Goal: Task Accomplishment & Management: Manage account settings

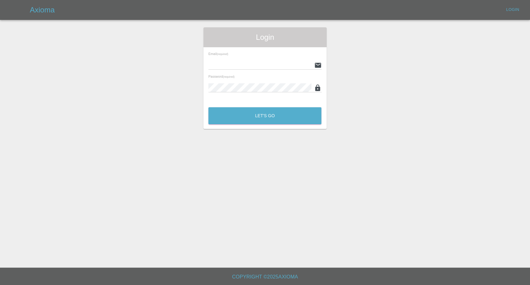
type input "[EMAIL_ADDRESS][DOMAIN_NAME]"
click at [256, 109] on button "Let's Go" at bounding box center [264, 115] width 113 height 17
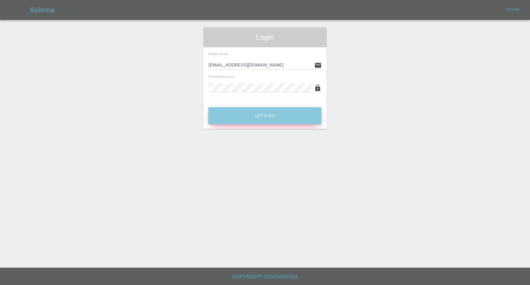
click at [255, 117] on button "Let's Go" at bounding box center [264, 115] width 113 height 17
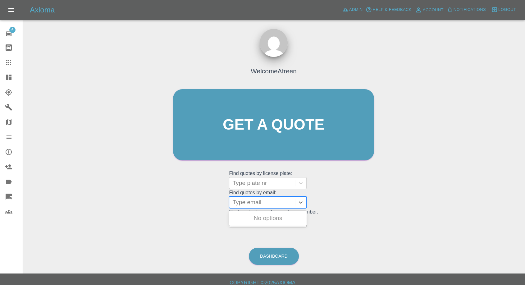
click at [269, 202] on div at bounding box center [261, 202] width 59 height 9
paste input "pearsefarren@gmail.com"
click at [237, 202] on input "pearsefarren@gmail.com" at bounding box center [261, 201] width 69 height 7
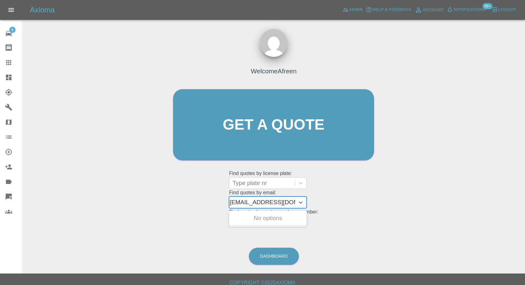
type input "pearsefarren@gmail.com"
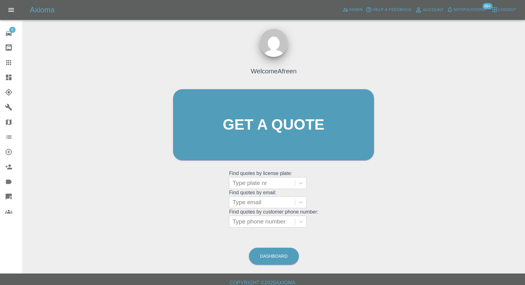
scroll to position [0, 0]
click at [257, 220] on div at bounding box center [261, 221] width 59 height 9
paste input "07935 344942"
click at [252, 221] on input "07935 344942" at bounding box center [252, 221] width 40 height 7
type input "07935344942"
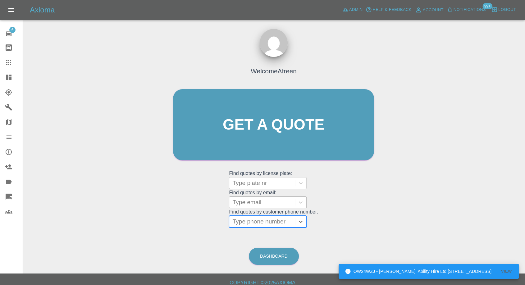
click at [265, 203] on div at bounding box center [261, 202] width 59 height 9
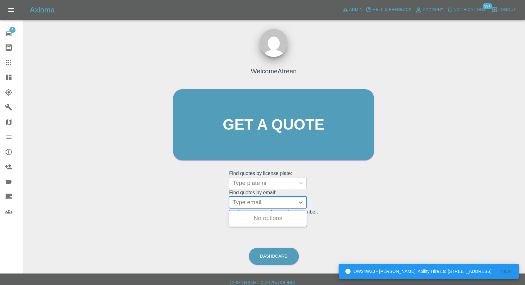
paste input "jgradidge69@gmail.com"
type input "jgradidge69@gmail.com"
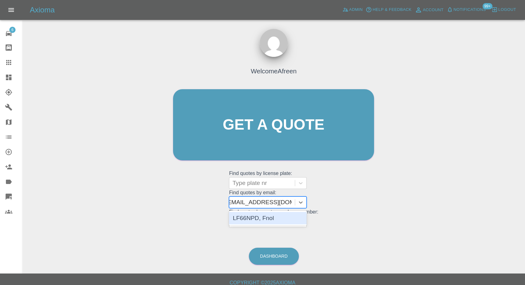
scroll to position [0, 3]
click at [257, 216] on div "LF66NPD, Fnol" at bounding box center [268, 218] width 78 height 12
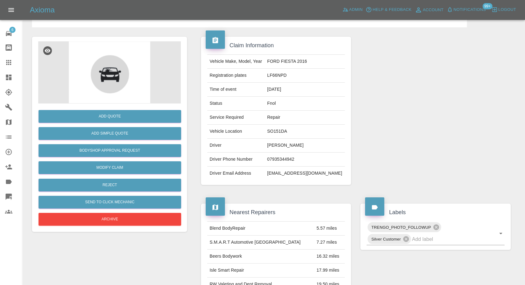
scroll to position [69, 0]
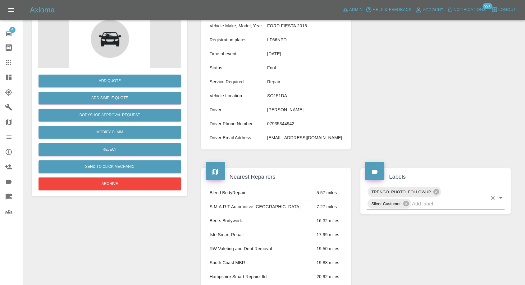
click at [421, 203] on input "text" at bounding box center [449, 204] width 75 height 10
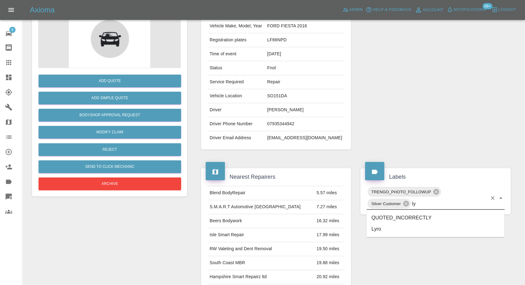
type input "lyr"
click at [394, 218] on li "Lyro" at bounding box center [435, 217] width 138 height 11
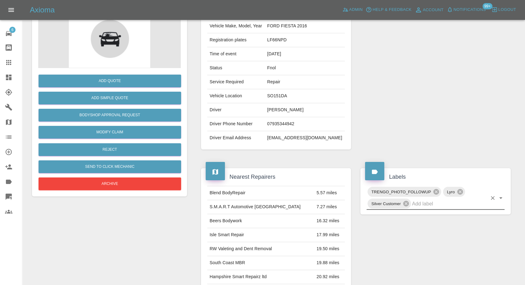
click at [5, 60] on icon at bounding box center [8, 62] width 7 height 7
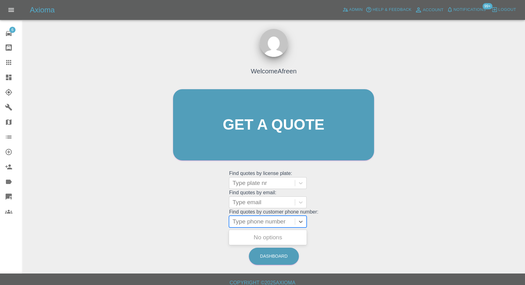
click at [250, 220] on div at bounding box center [261, 221] width 59 height 9
paste input "07946567308"
type input "07946567308"
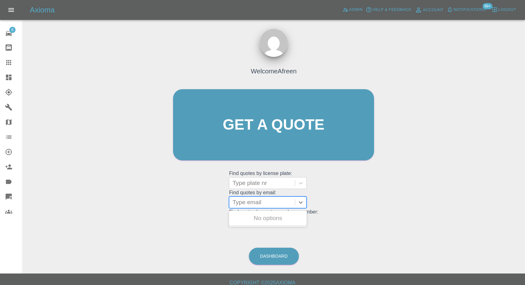
click at [256, 206] on div at bounding box center [261, 202] width 59 height 9
paste input "Nialloco99@gmail.com"
type input "Nialloco99@gmail.com"
click at [273, 221] on div "OV54OVW, Fnol" at bounding box center [268, 218] width 78 height 12
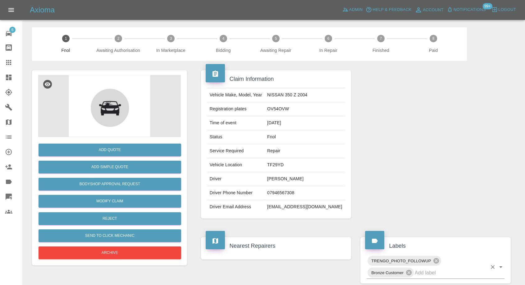
click at [431, 271] on input "text" at bounding box center [450, 273] width 72 height 10
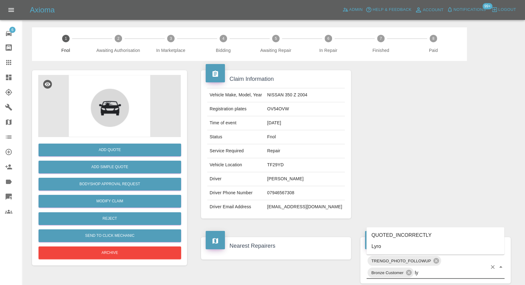
type input "lyr"
click at [398, 245] on li "Lyro" at bounding box center [435, 246] width 138 height 11
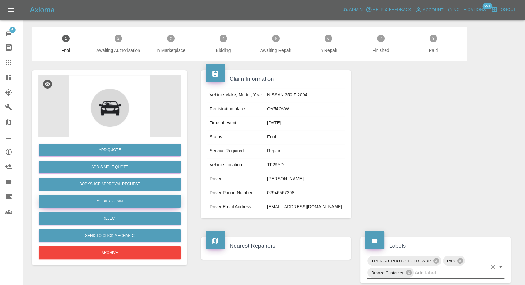
click at [119, 202] on link "Modify Claim" at bounding box center [109, 201] width 142 height 13
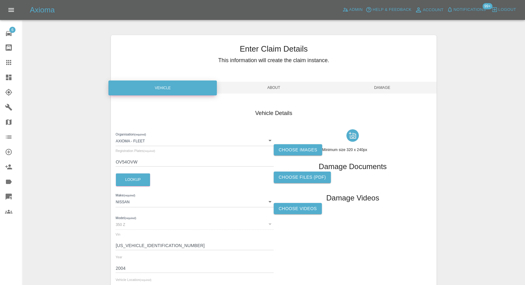
click at [313, 153] on label "Choose images" at bounding box center [298, 149] width 48 height 11
click at [0, 0] on input "Choose images" at bounding box center [0, 0] width 0 height 0
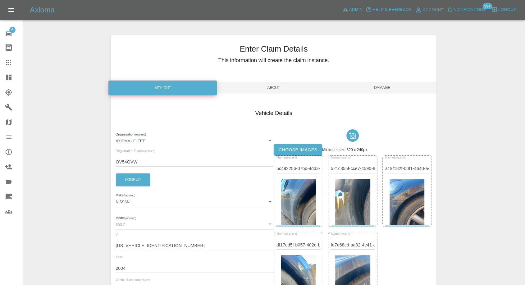
click at [390, 89] on span "Damage" at bounding box center [382, 88] width 108 height 12
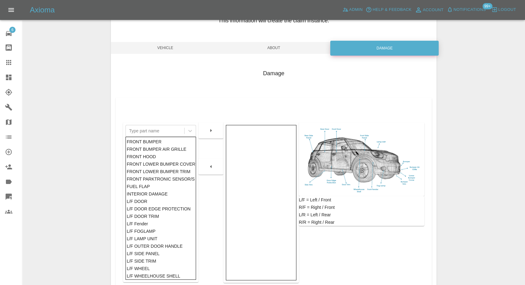
scroll to position [69, 0]
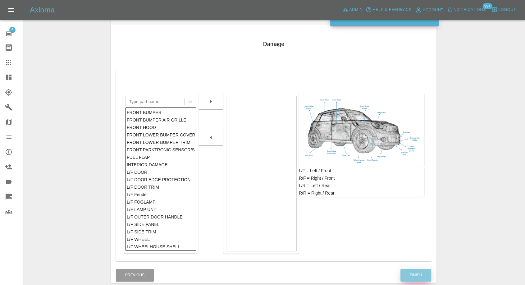
click at [410, 274] on button "Finish" at bounding box center [415, 275] width 31 height 13
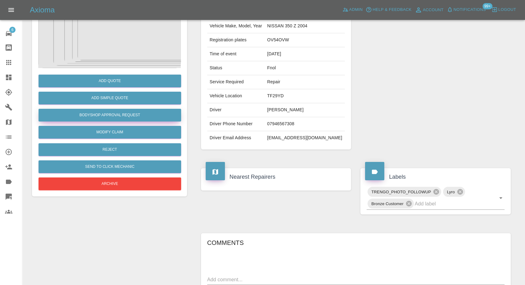
drag, startPoint x: 9, startPoint y: 64, endPoint x: 123, endPoint y: 120, distance: 127.6
click at [8, 64] on icon at bounding box center [8, 62] width 5 height 5
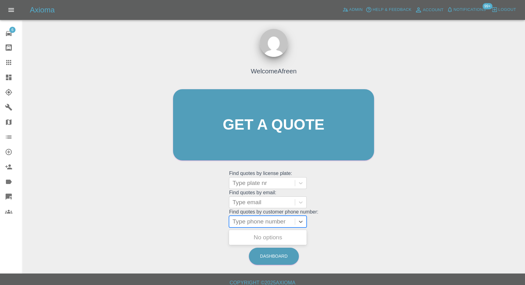
click at [258, 220] on div at bounding box center [261, 221] width 59 height 9
paste input "07821000061"
type input "07821000061"
click at [254, 202] on div at bounding box center [261, 202] width 59 height 9
click at [106, 168] on div "Welcome Afreen Get a quote Get a quote Find quotes by license plate: Type plate…" at bounding box center [273, 154] width 492 height 223
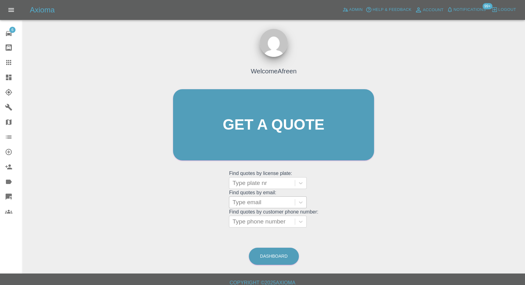
click at [257, 199] on div at bounding box center [261, 202] width 59 height 9
paste input "Taron83@hotmail.co.uk"
type input "Taron83@hotmail.co.uk"
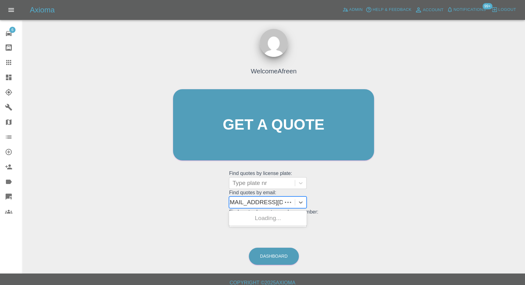
scroll to position [0, 0]
click at [271, 223] on div "WF11YRM, Fnol" at bounding box center [268, 218] width 78 height 12
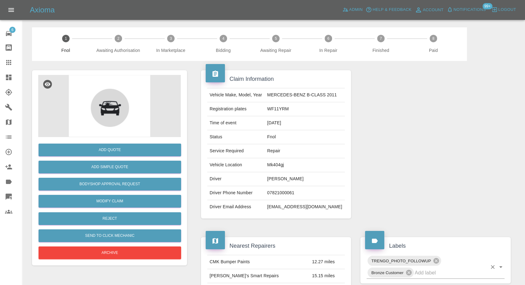
click at [425, 270] on input "text" at bounding box center [450, 273] width 72 height 10
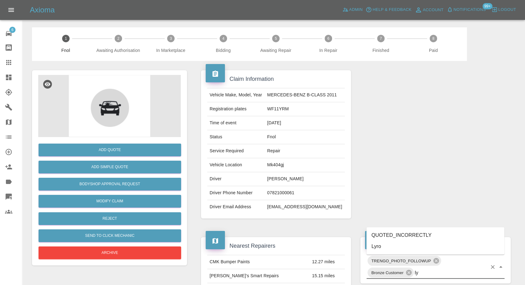
type input "lyr"
click at [392, 248] on li "Lyro" at bounding box center [435, 246] width 138 height 11
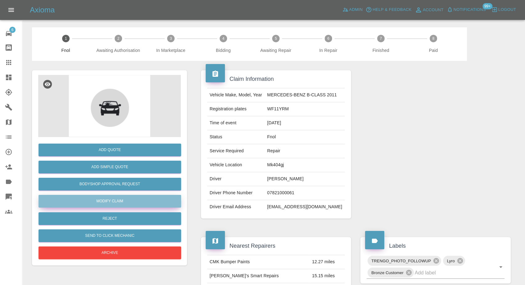
click at [122, 203] on link "Modify Claim" at bounding box center [109, 201] width 142 height 13
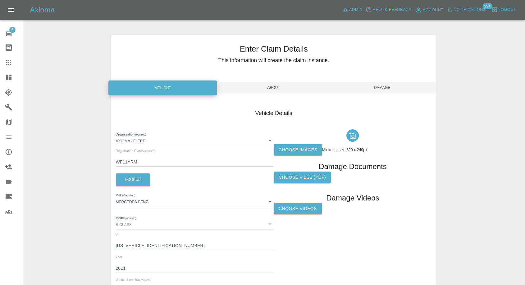
click at [313, 147] on label "Choose images" at bounding box center [298, 149] width 48 height 11
click at [0, 0] on input "Choose images" at bounding box center [0, 0] width 0 height 0
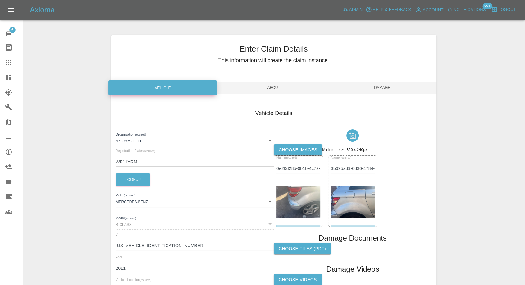
click at [386, 88] on span "Damage" at bounding box center [382, 88] width 108 height 12
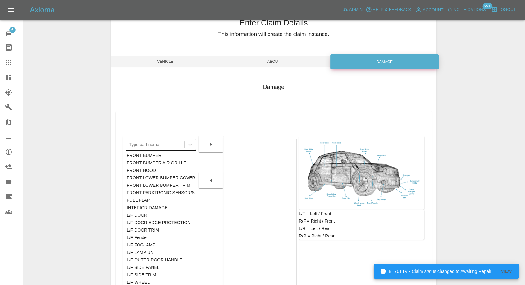
scroll to position [99, 0]
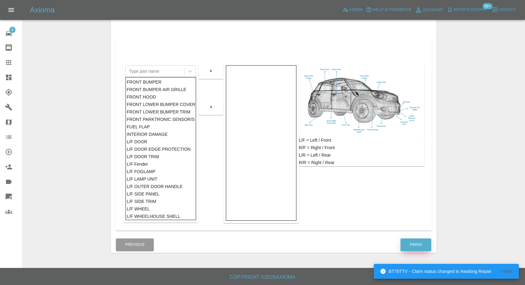
click at [414, 242] on button "Finish" at bounding box center [415, 244] width 31 height 13
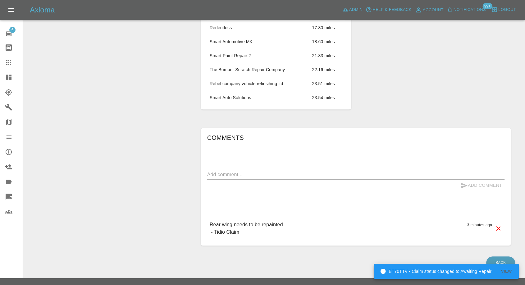
scroll to position [299, 0]
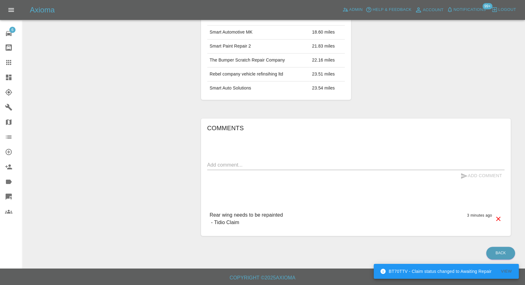
click at [244, 164] on textarea at bounding box center [355, 164] width 297 height 7
paste textarea "Wing needs to be sanded down to make it smoother - Bumper adjustment as it is a…"
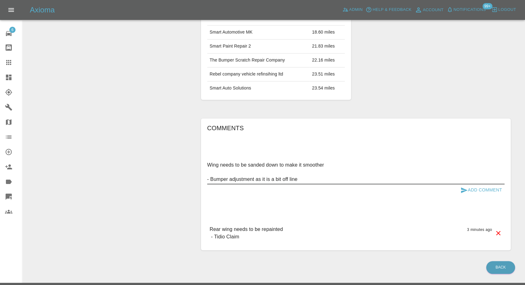
click at [210, 179] on textarea "Wing needs to be sanded down to make it smoother - Bumper adjustment as it is a…" at bounding box center [355, 171] width 297 height 21
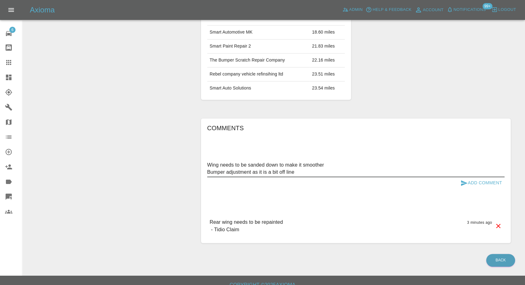
click at [208, 163] on textarea "Wing needs to be sanded down to make it smoother Bumper adjustment as it is a b…" at bounding box center [355, 168] width 297 height 14
type textarea "Additional work: Wing needs to be sanded down to make it smoother Bumper adjust…"
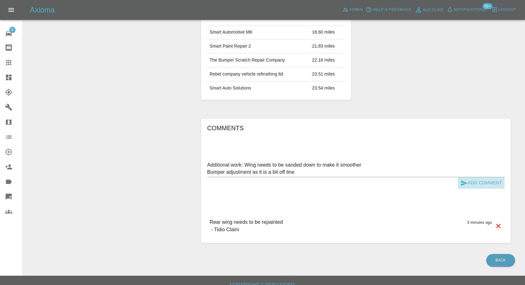
click at [464, 183] on icon "submit" at bounding box center [464, 183] width 7 height 6
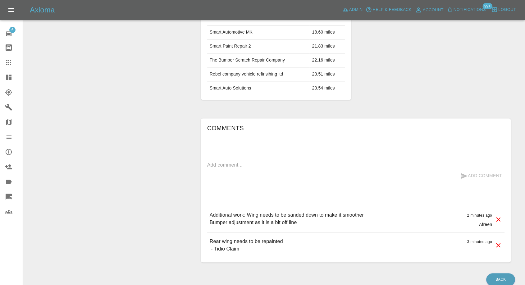
scroll to position [127, 0]
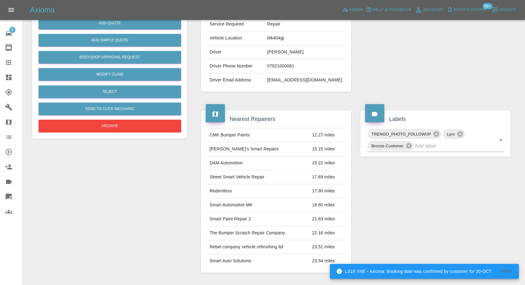
drag, startPoint x: 11, startPoint y: 61, endPoint x: 31, endPoint y: 73, distance: 24.1
click at [11, 61] on icon at bounding box center [8, 62] width 5 height 5
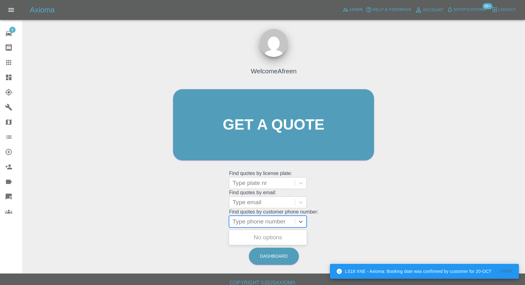
click at [250, 222] on div at bounding box center [261, 221] width 59 height 9
paste input "07871906139"
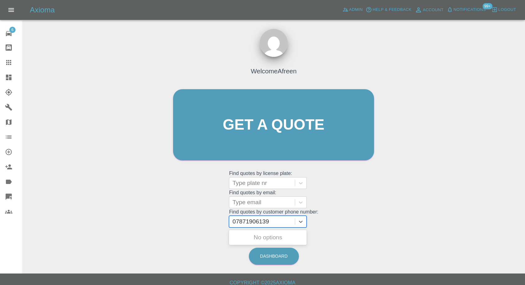
type input "07871906139"
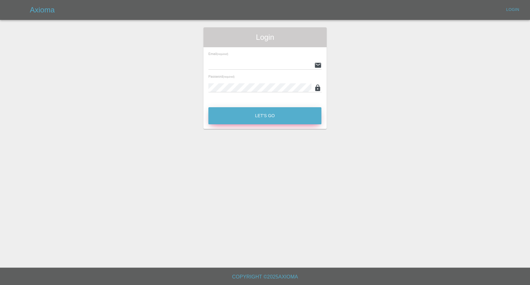
type input "afreen@axioma.co.uk"
click at [229, 112] on button "Let's Go" at bounding box center [264, 115] width 113 height 17
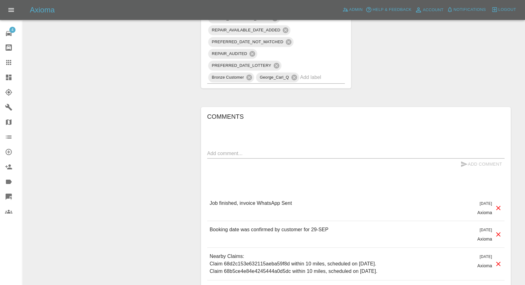
scroll to position [517, 0]
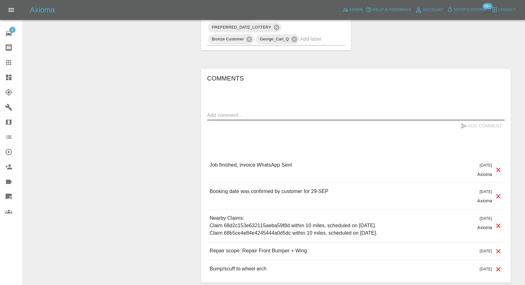
click at [246, 116] on textarea at bounding box center [355, 114] width 297 height 7
paste textarea "unfortunately I am not happy with the standard of work carried out and further …"
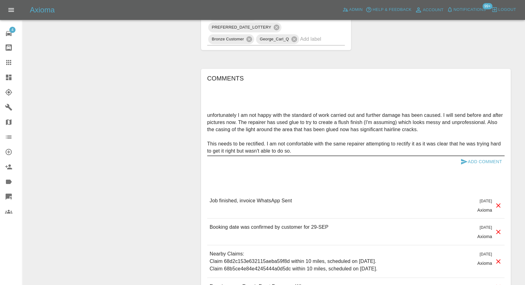
type textarea "unfortunately I am not happy with the standard of work carried out and further …"
click at [462, 166] on div "Add Comment" at bounding box center [481, 161] width 47 height 11
click at [462, 157] on button "Add Comment" at bounding box center [481, 161] width 47 height 11
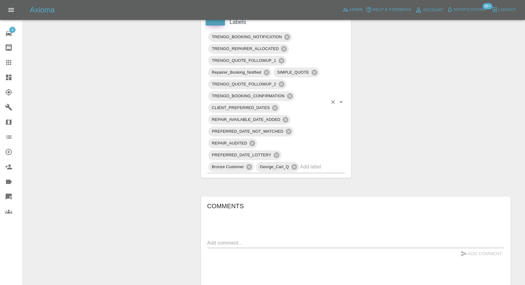
scroll to position [379, 0]
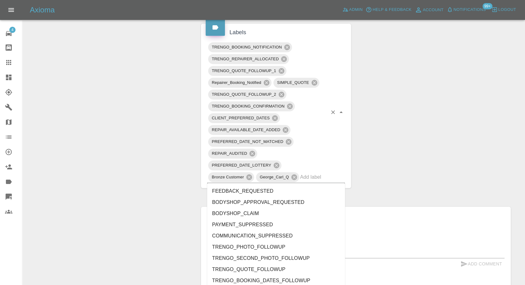
click at [322, 173] on input "text" at bounding box center [314, 177] width 28 height 10
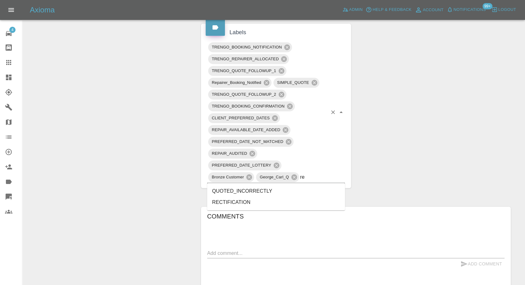
type input "rec"
click at [248, 200] on li "RECTIFICATION" at bounding box center [276, 202] width 138 height 11
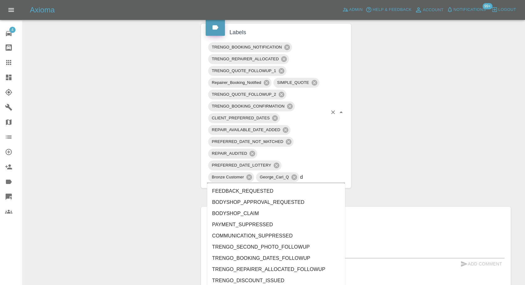
type input "do"
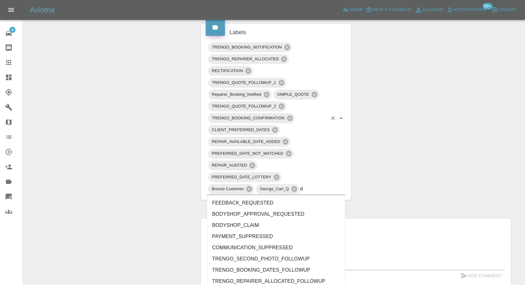
type input "do"
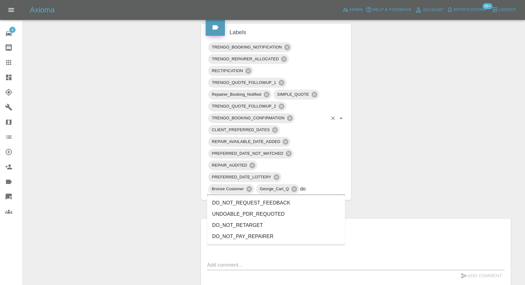
click at [266, 203] on li "DO_NOT_REQUEST_FEEDBACK" at bounding box center [276, 202] width 138 height 11
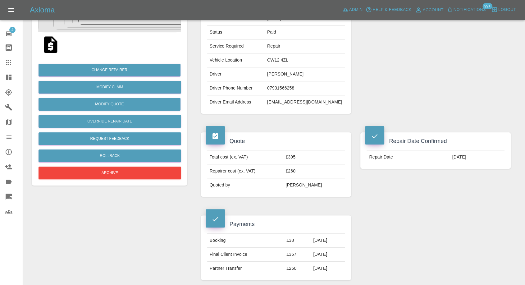
scroll to position [34, 0]
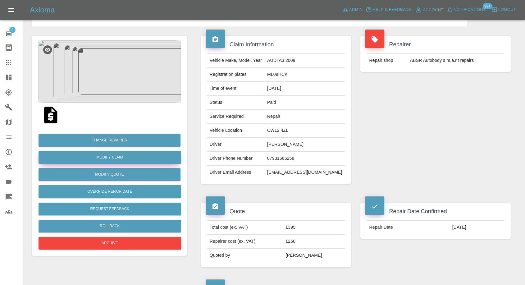
click at [116, 152] on link "Modify Claim" at bounding box center [109, 157] width 142 height 13
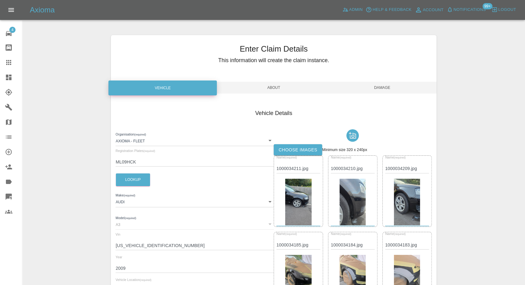
click at [292, 143] on div at bounding box center [353, 135] width 158 height 17
click at [293, 145] on label "Choose images" at bounding box center [298, 149] width 48 height 11
click at [0, 0] on input "Choose images" at bounding box center [0, 0] width 0 height 0
click at [387, 84] on span "Damage" at bounding box center [382, 88] width 108 height 12
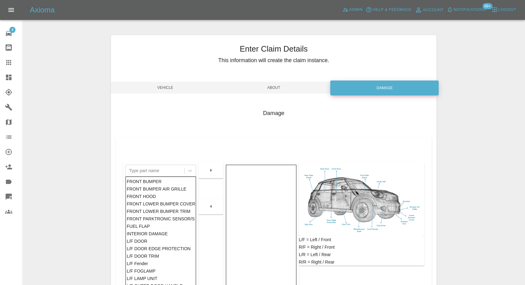
scroll to position [99, 0]
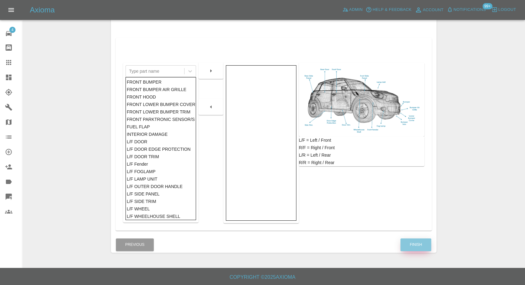
click at [417, 246] on button "Finish" at bounding box center [415, 244] width 31 height 13
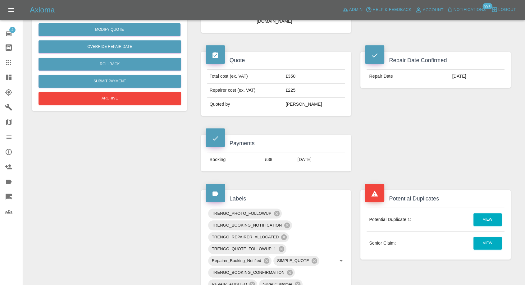
scroll to position [207, 0]
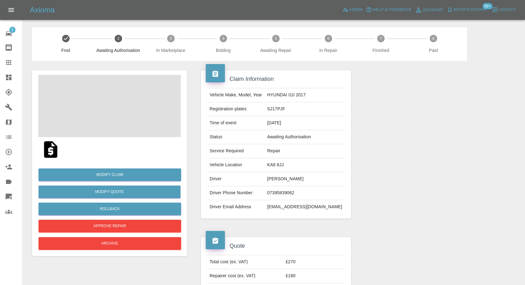
scroll to position [103, 0]
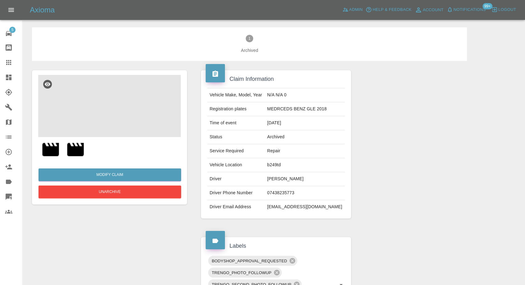
click at [100, 108] on img at bounding box center [109, 106] width 142 height 62
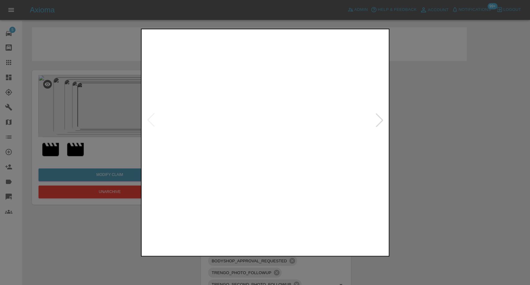
click at [250, 230] on img at bounding box center [234, 232] width 59 height 38
click at [305, 238] on img at bounding box center [296, 232] width 59 height 38
click at [352, 236] on img at bounding box center [357, 232] width 59 height 38
click at [446, 193] on div at bounding box center [265, 142] width 530 height 285
